Goal: Transaction & Acquisition: Book appointment/travel/reservation

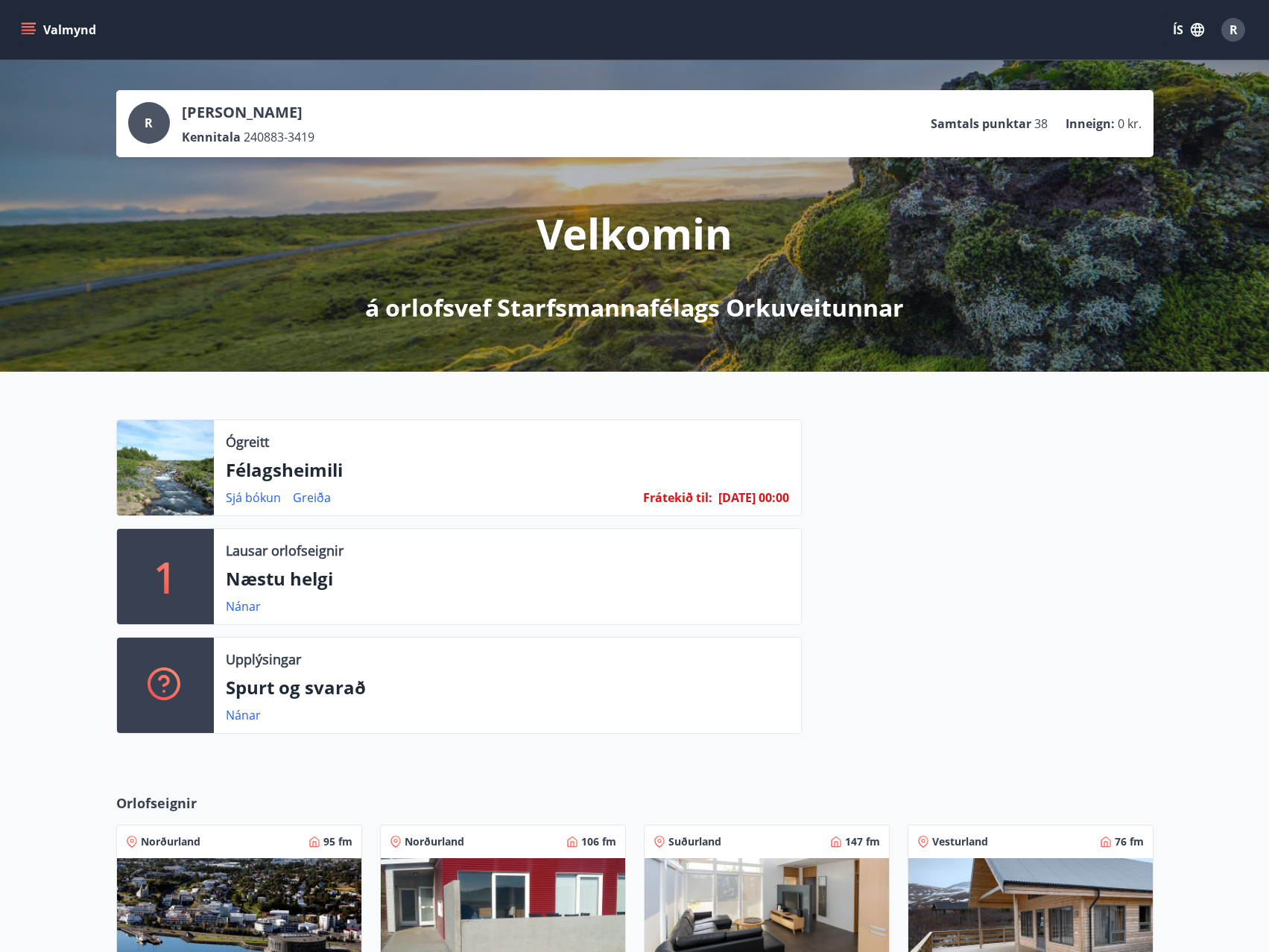
click at [515, 481] on p "Félagsheimili" at bounding box center [507, 470] width 563 height 25
click at [300, 494] on link "Greiða" at bounding box center [312, 498] width 38 height 16
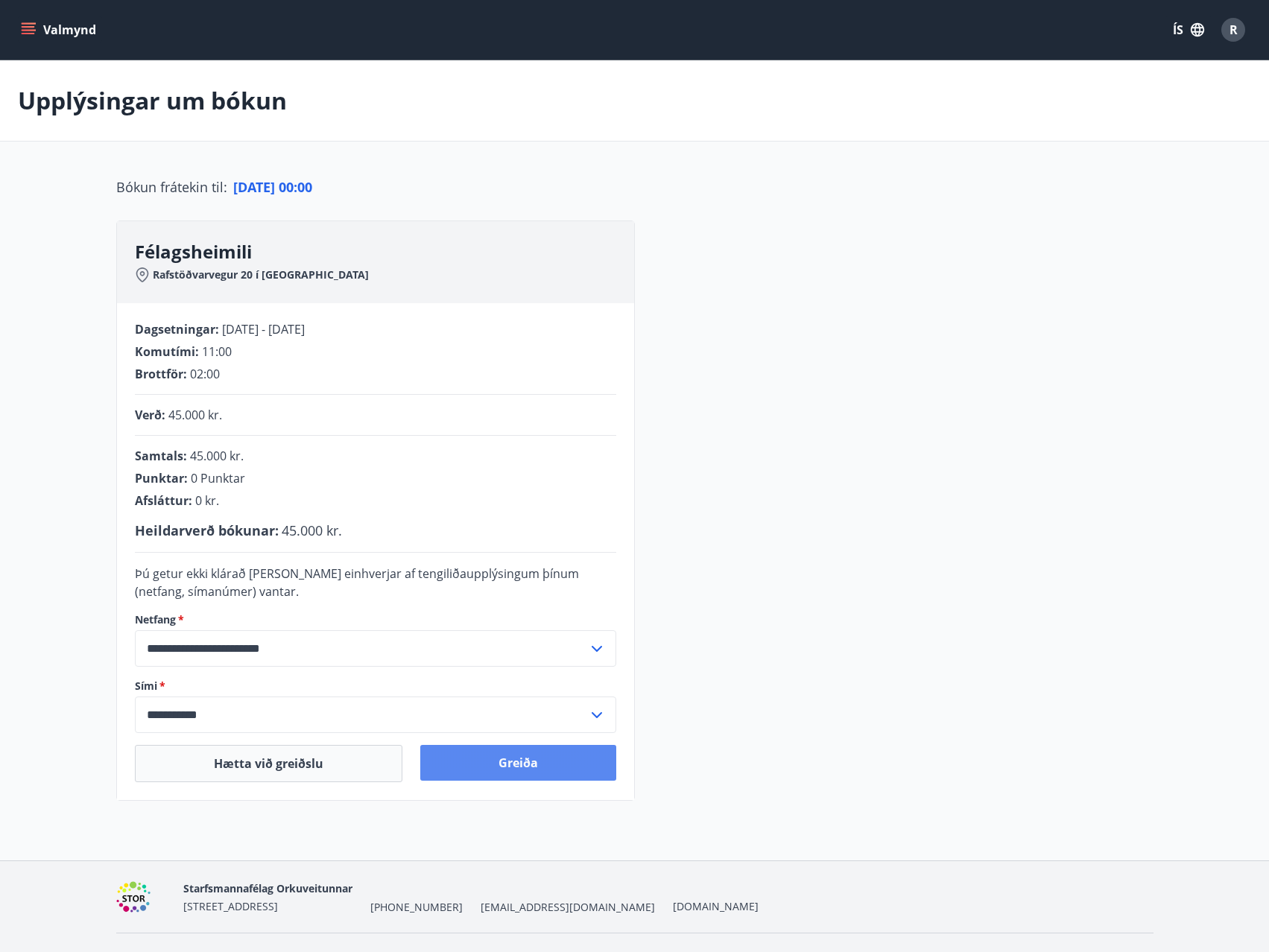
click at [497, 762] on button "Greiða" at bounding box center [519, 763] width 196 height 36
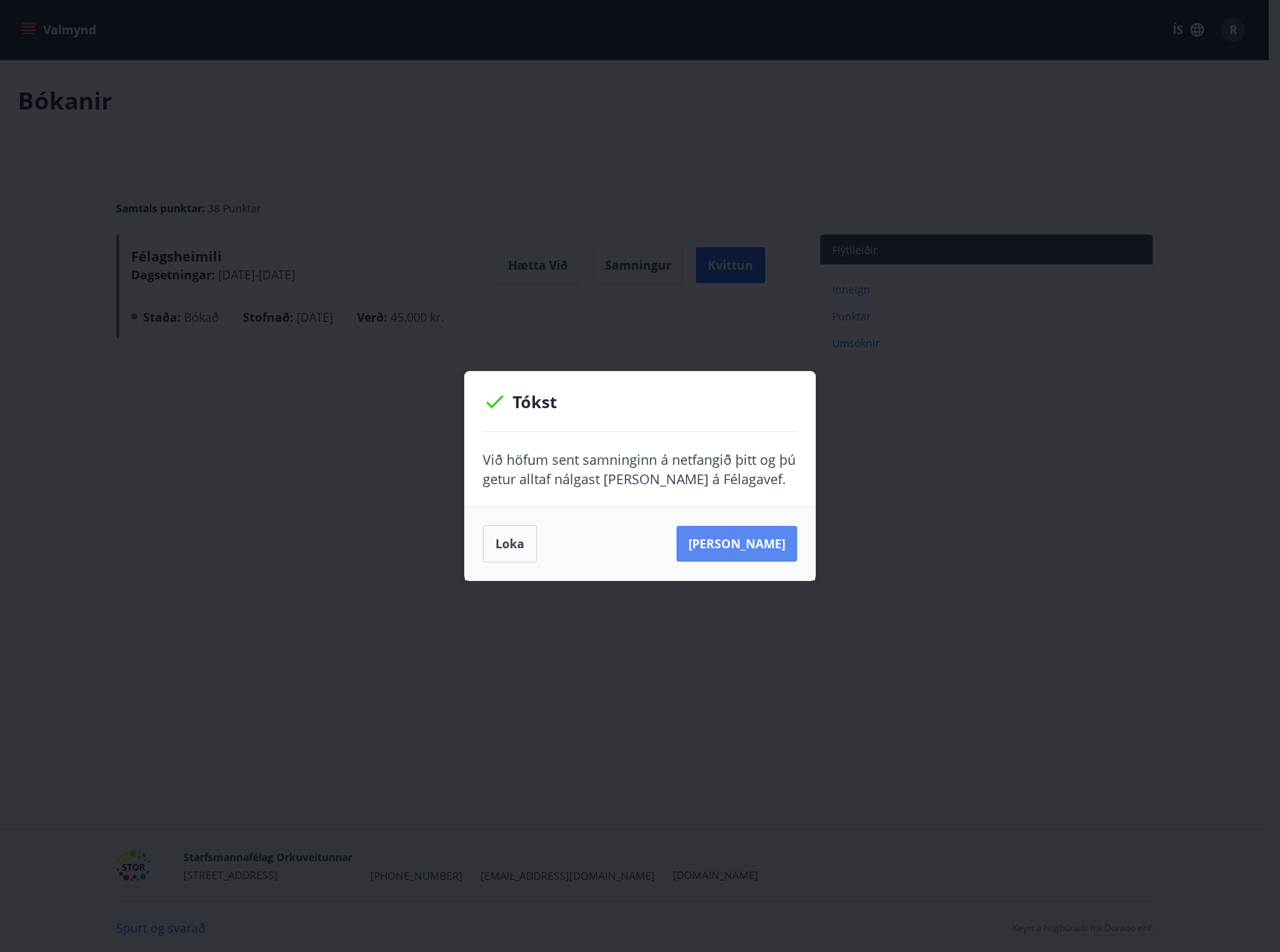
click at [740, 545] on button "[PERSON_NAME]" at bounding box center [737, 544] width 121 height 36
click at [526, 539] on button "Loka" at bounding box center [510, 543] width 54 height 37
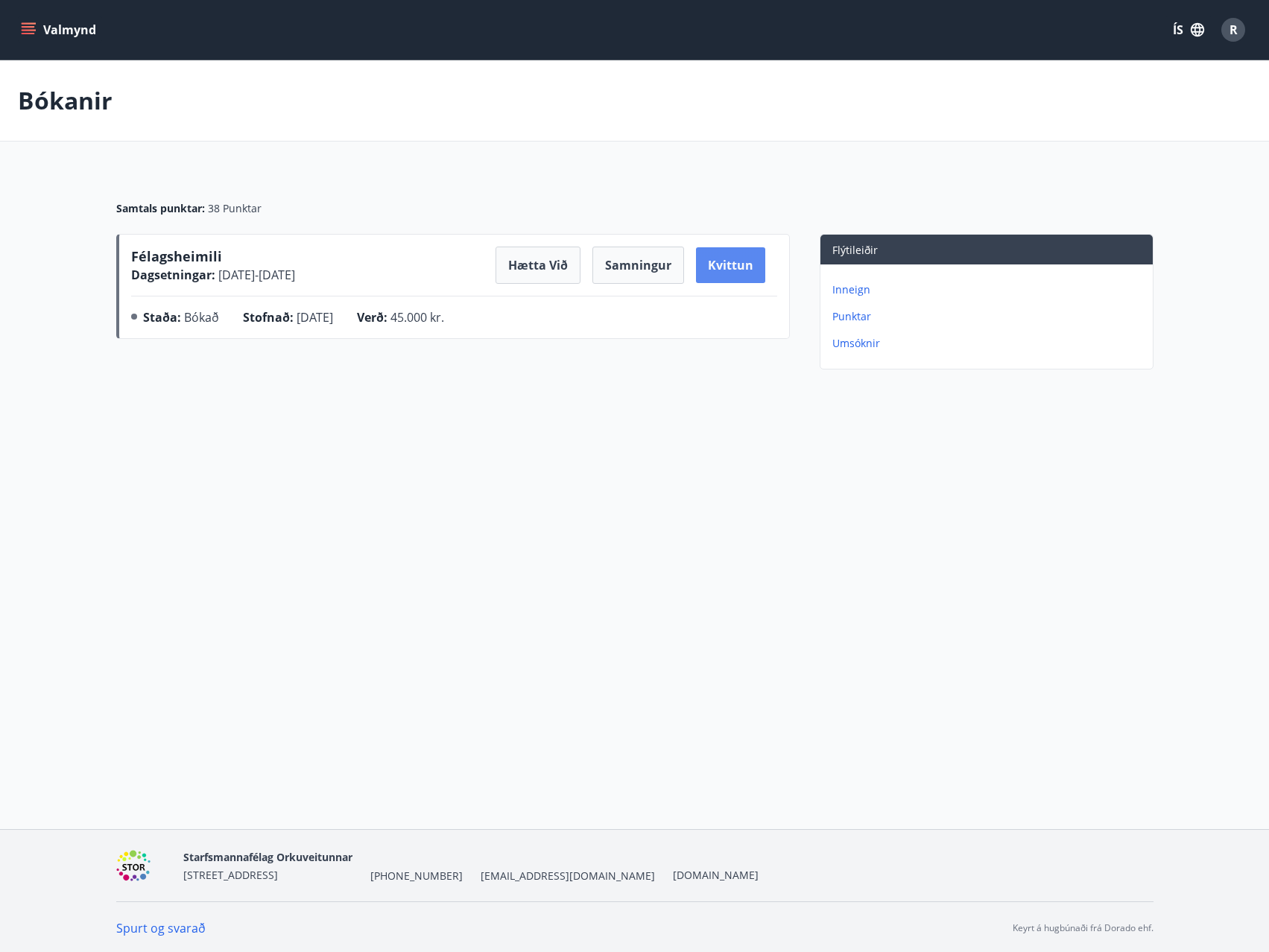
click at [736, 278] on button "Kvittun" at bounding box center [730, 266] width 69 height 36
